Goal: Information Seeking & Learning: Understand process/instructions

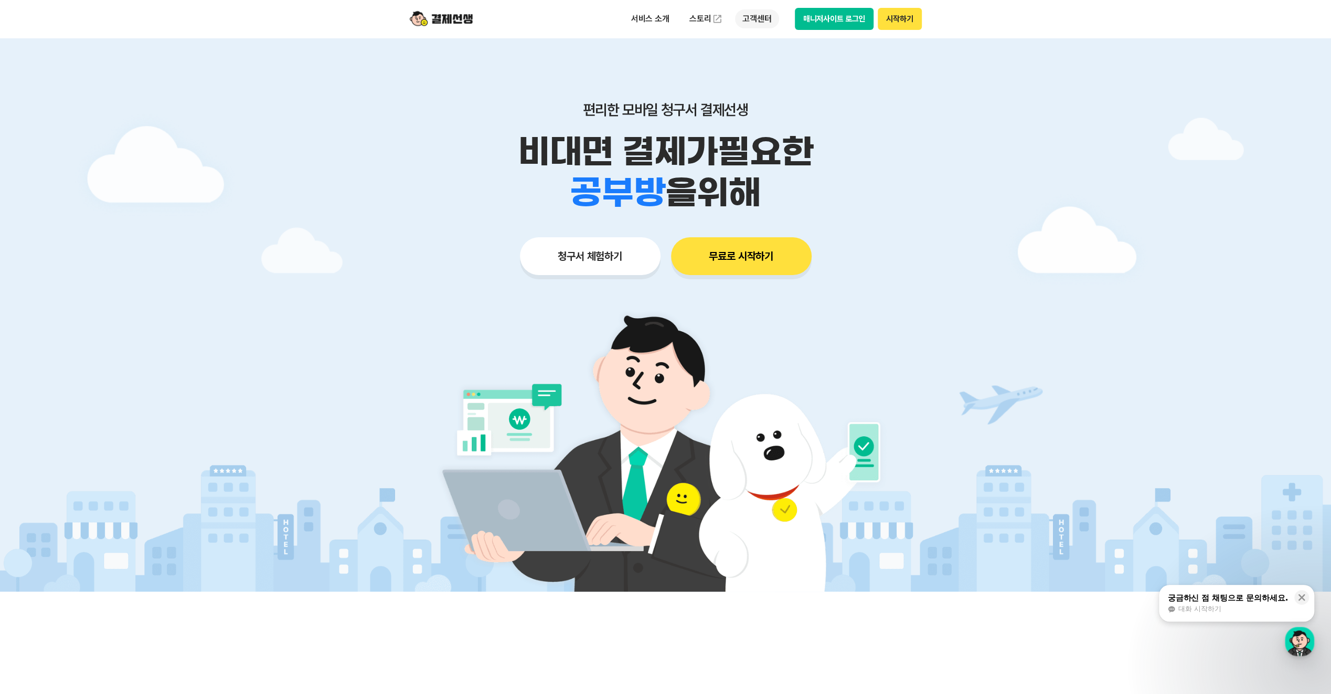
click at [758, 17] on p "고객센터" at bounding box center [757, 18] width 44 height 19
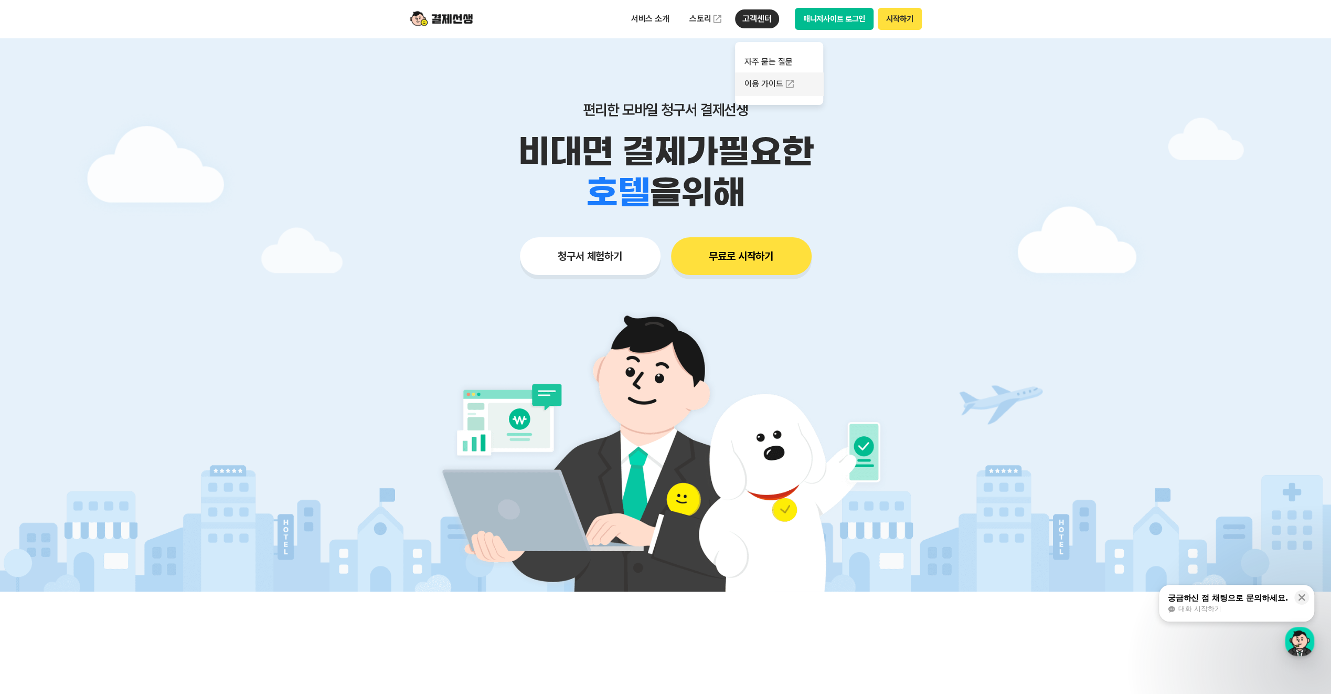
click at [757, 78] on link "이용 가이드" at bounding box center [779, 83] width 88 height 23
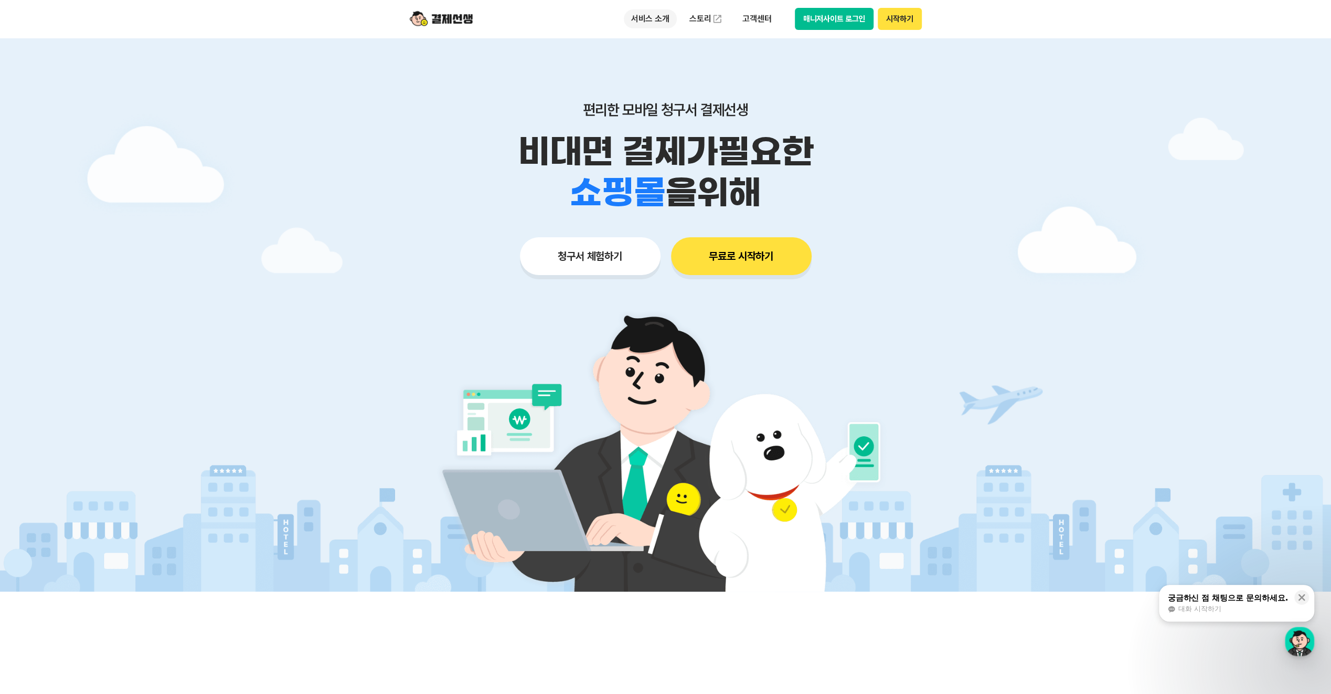
click at [653, 16] on p "서비스 소개" at bounding box center [650, 18] width 53 height 19
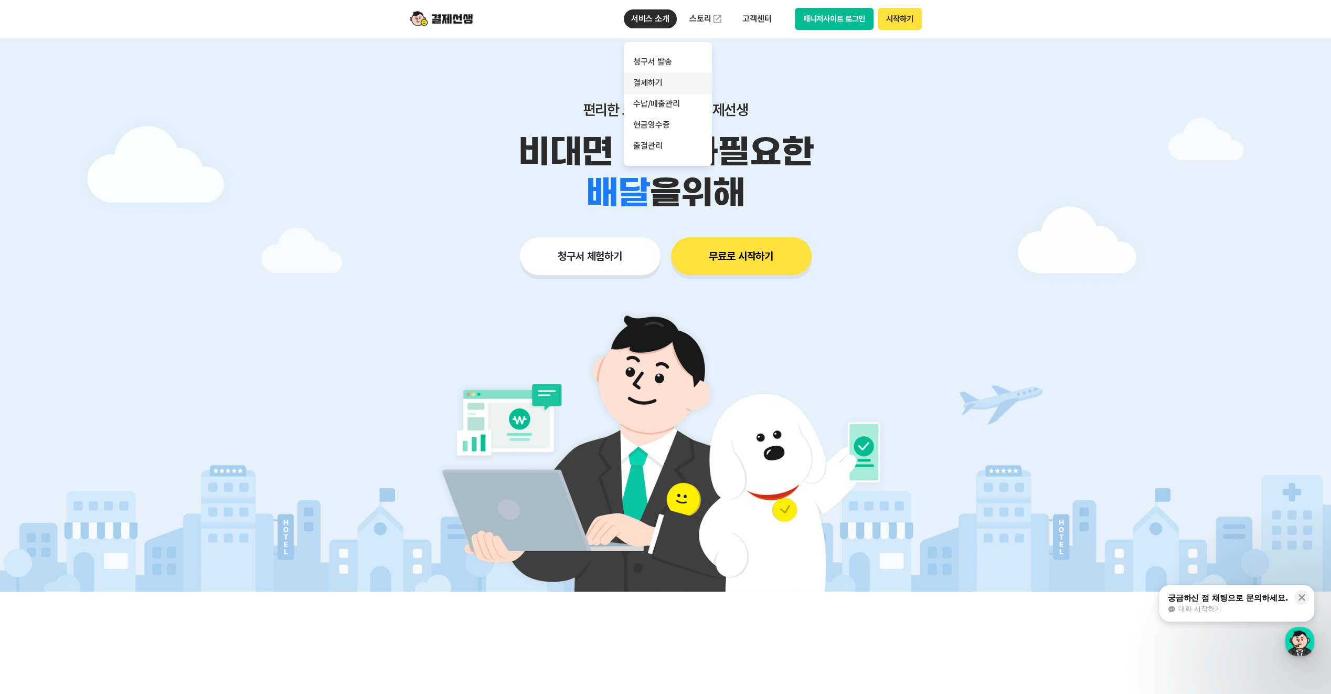
click at [654, 81] on link "결제하기" at bounding box center [668, 82] width 88 height 21
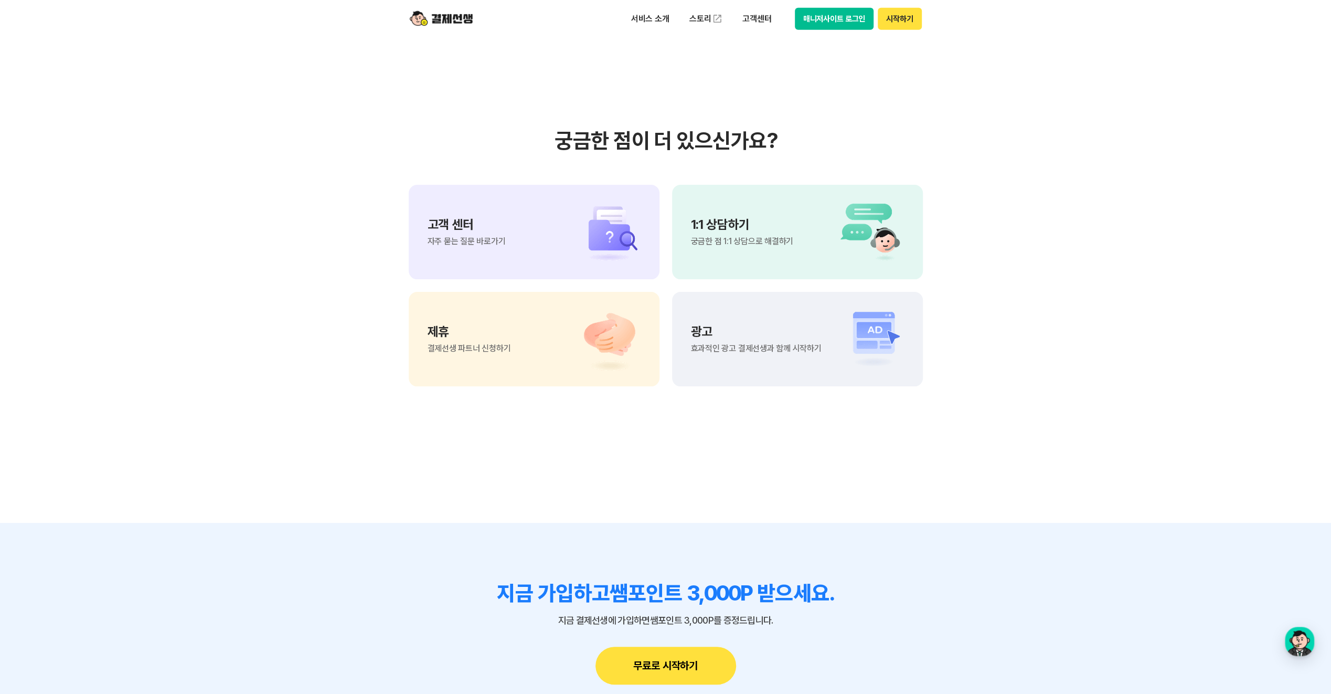
scroll to position [2729, 0]
click at [514, 279] on div "고객 센터 자주 묻는 질문 바로가기" at bounding box center [534, 231] width 251 height 94
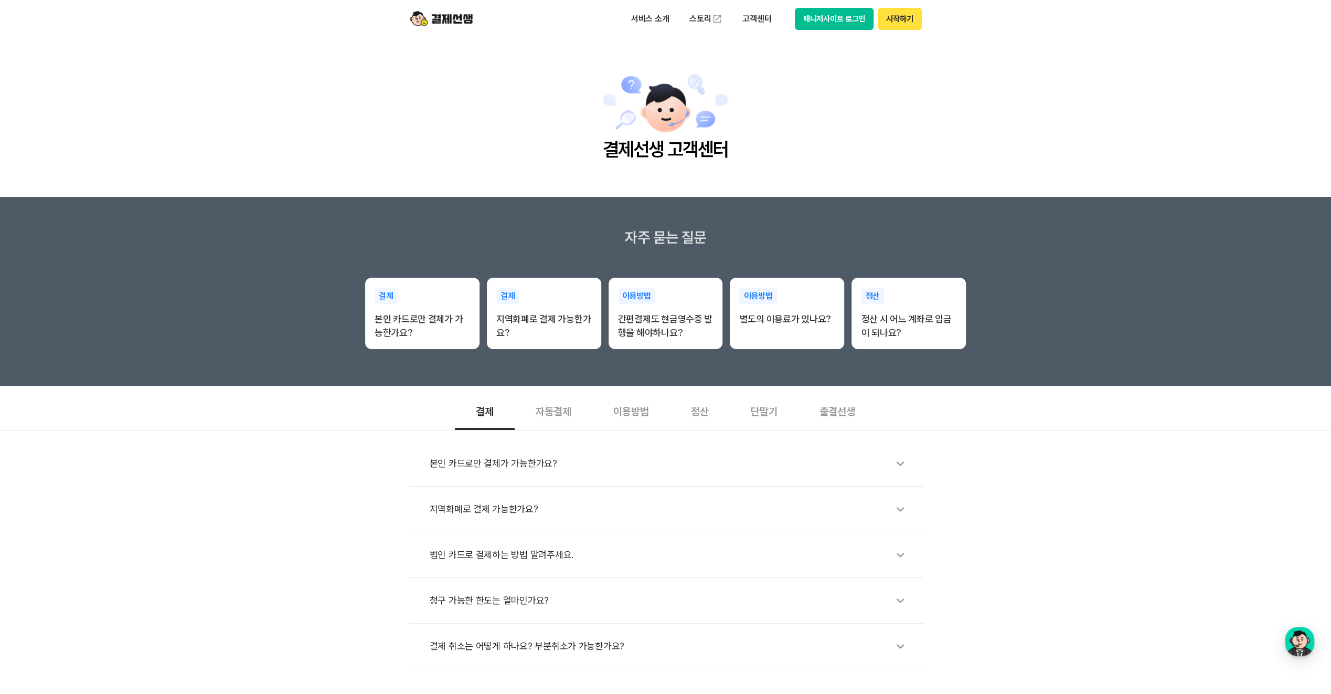
click at [638, 406] on div "이용방법" at bounding box center [631, 410] width 78 height 39
click at [770, 18] on p "고객센터" at bounding box center [757, 18] width 44 height 19
